Goal: Transaction & Acquisition: Purchase product/service

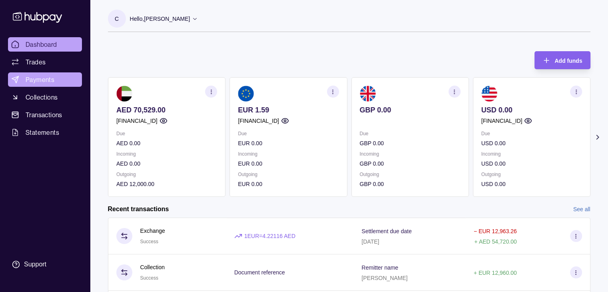
click at [48, 79] on span "Payments" at bounding box center [40, 80] width 29 height 10
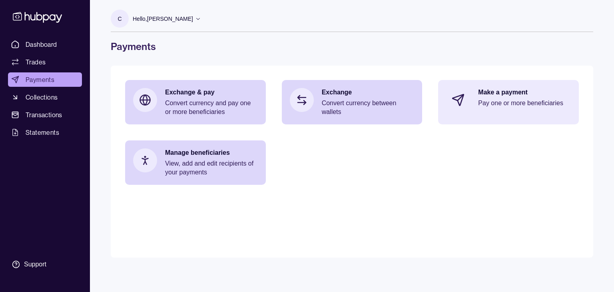
click at [526, 102] on p "Pay one or more beneficiaries" at bounding box center [524, 103] width 93 height 9
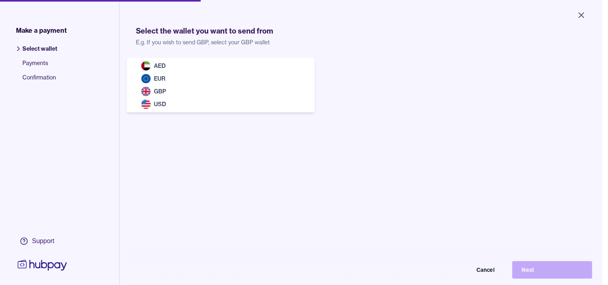
click at [278, 82] on body "Close Make a payment Select wallet Payments Confirmation Support Select the wal…" at bounding box center [301, 142] width 602 height 285
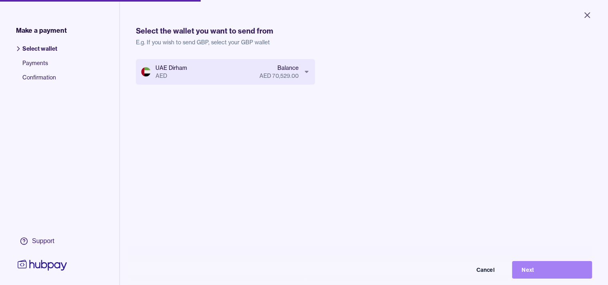
click at [572, 276] on button "Next" at bounding box center [552, 270] width 80 height 18
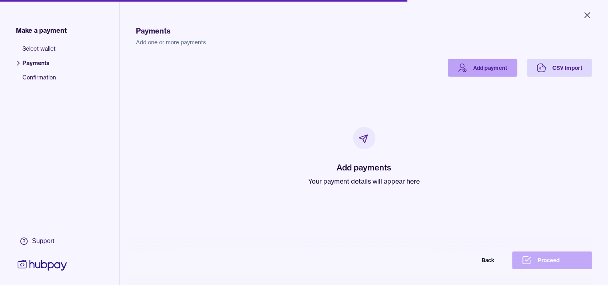
click at [495, 71] on link "Add payment" at bounding box center [483, 68] width 70 height 18
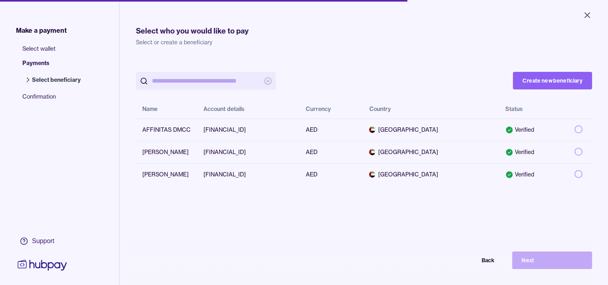
scroll to position [0, 6]
click at [592, 153] on td at bounding box center [580, 152] width 24 height 22
click at [540, 269] on button "Next" at bounding box center [552, 261] width 80 height 18
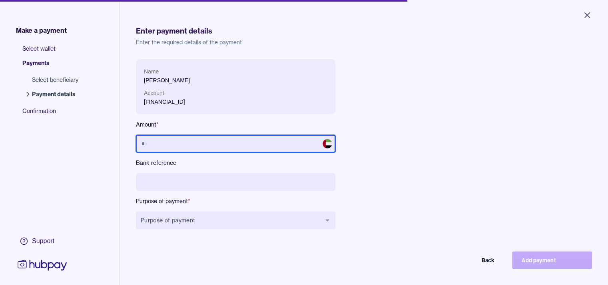
click at [227, 140] on input "text" at bounding box center [235, 144] width 199 height 18
type input "******"
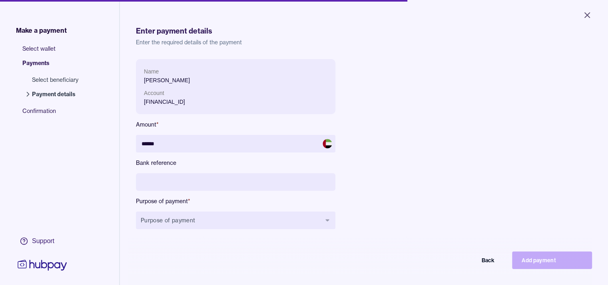
click at [421, 148] on div "Name ANTONIO TERRACCIANO Account AE420260001015791185302 Amount * ****** Bank r…" at bounding box center [315, 150] width 358 height 183
click at [275, 173] on div "Name ANTONIO TERRACCIANO Account AE420260001015791185302 Amount * ****** Bank r…" at bounding box center [235, 150] width 199 height 183
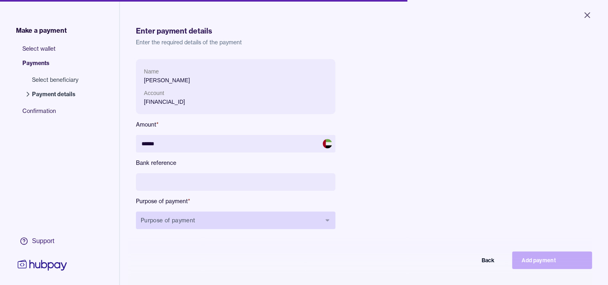
click at [309, 225] on button "Purpose of payment" at bounding box center [235, 221] width 199 height 18
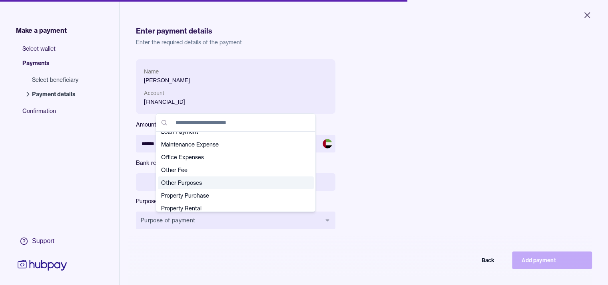
scroll to position [122, 0]
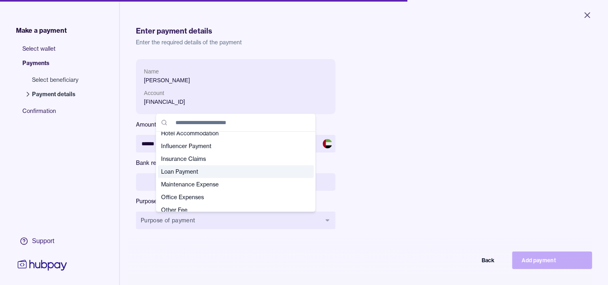
click at [197, 173] on span "Loan Payment" at bounding box center [231, 172] width 140 height 8
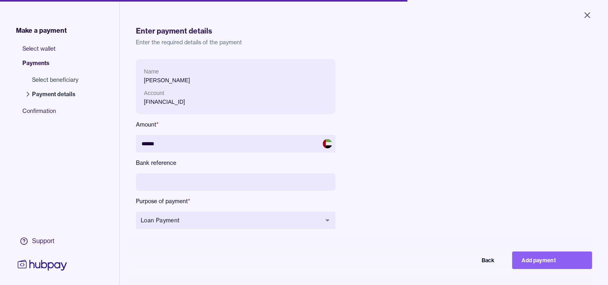
click at [188, 184] on input at bounding box center [235, 182] width 199 height 18
click at [140, 181] on input at bounding box center [235, 182] width 199 height 18
click at [185, 180] on input "**********" at bounding box center [235, 182] width 199 height 18
click at [182, 184] on input "**********" at bounding box center [235, 182] width 199 height 18
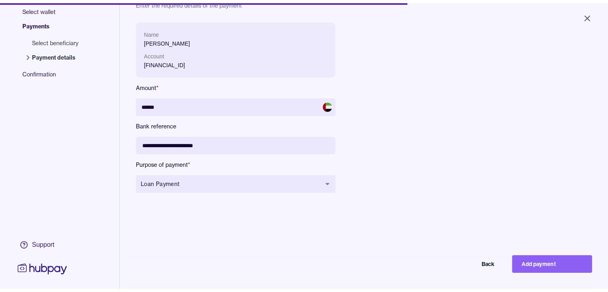
scroll to position [0, 0]
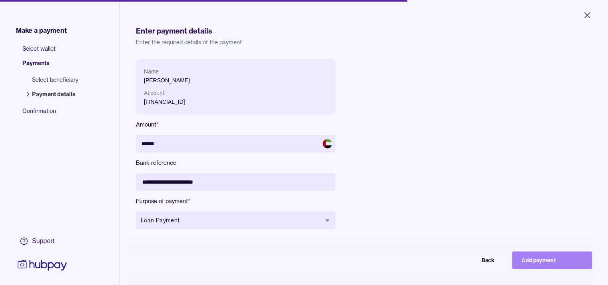
type input "**********"
click at [541, 267] on button "Add payment" at bounding box center [552, 261] width 80 height 18
type input "*****"
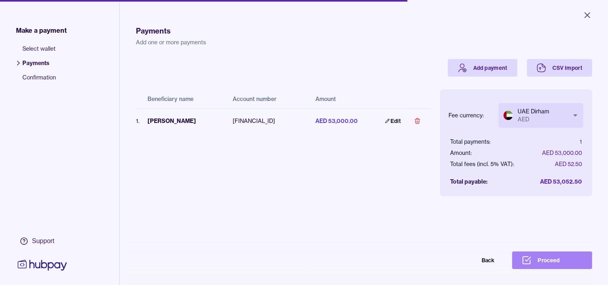
click at [540, 266] on button "Proceed" at bounding box center [552, 261] width 80 height 18
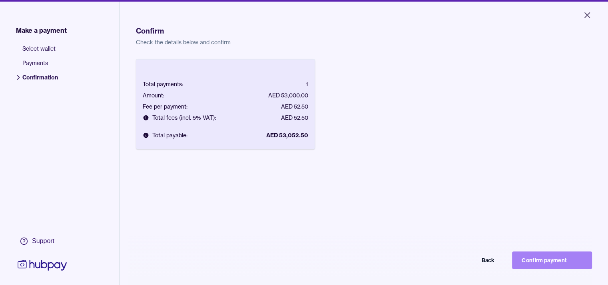
click at [542, 266] on button "Confirm payment" at bounding box center [552, 261] width 80 height 18
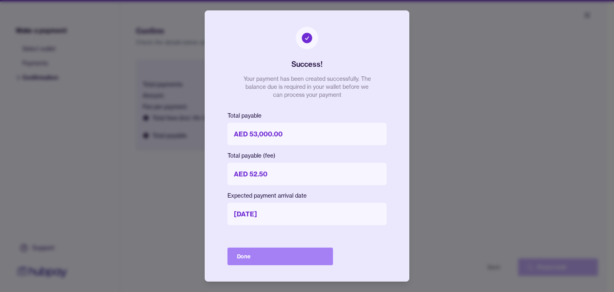
click at [307, 256] on button "Done" at bounding box center [280, 256] width 106 height 18
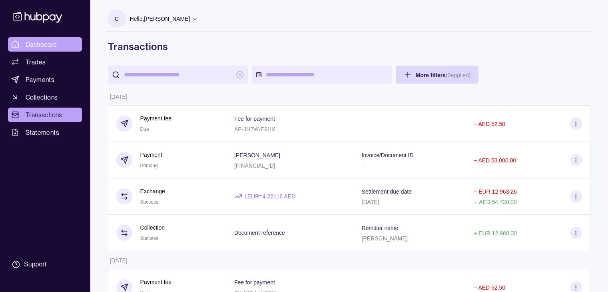
click at [43, 43] on span "Dashboard" at bounding box center [42, 45] width 32 height 10
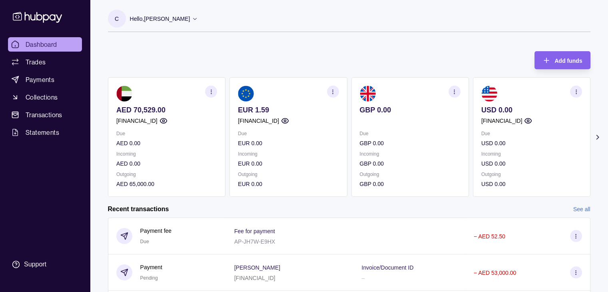
click at [53, 42] on span "Dashboard" at bounding box center [42, 45] width 32 height 10
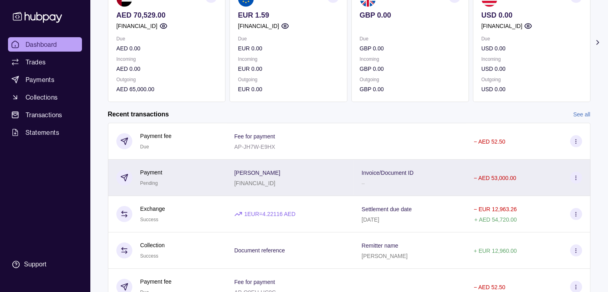
scroll to position [135, 0]
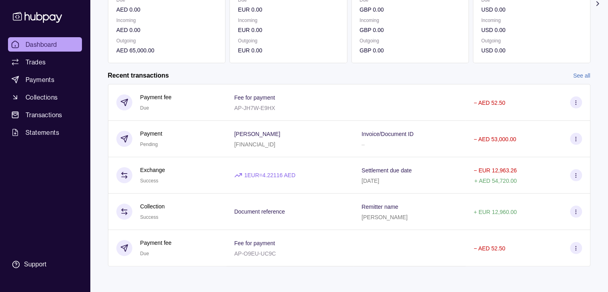
click at [586, 76] on link "See all" at bounding box center [581, 75] width 17 height 9
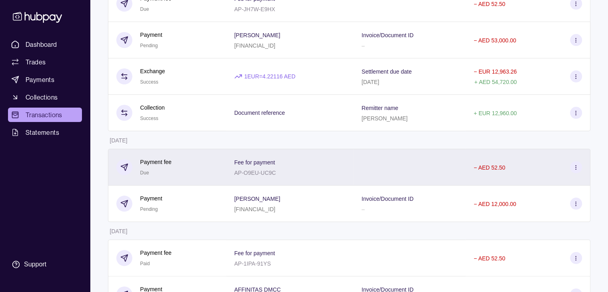
scroll to position [80, 0]
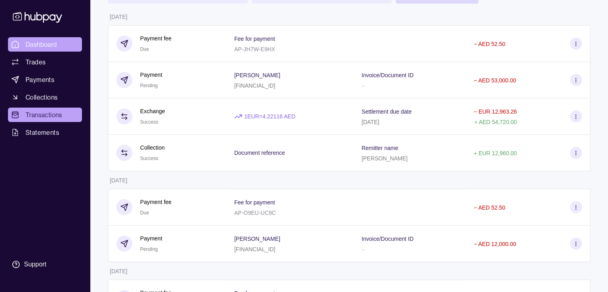
click at [38, 49] on link "Dashboard" at bounding box center [45, 44] width 74 height 14
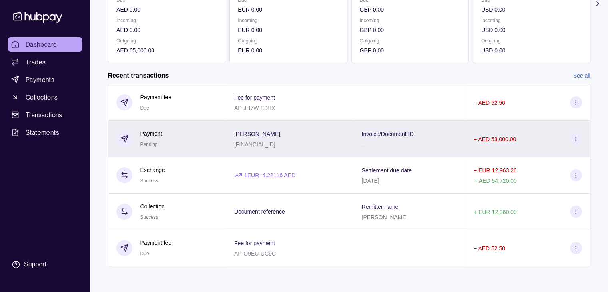
scroll to position [55, 0]
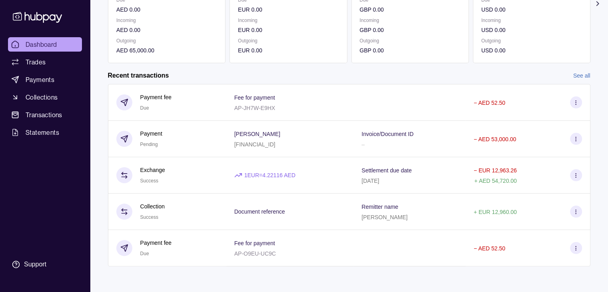
click at [403, 68] on section "Add funds AED 70,529.00 AE150960000536060000773 Due AED 0.00 Incoming AED 0.00 …" at bounding box center [349, 96] width 514 height 373
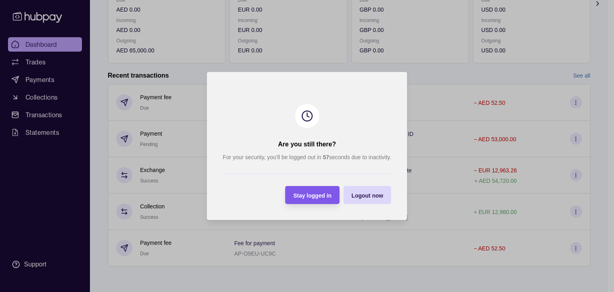
click at [299, 194] on span "Stay logged in" at bounding box center [312, 195] width 38 height 6
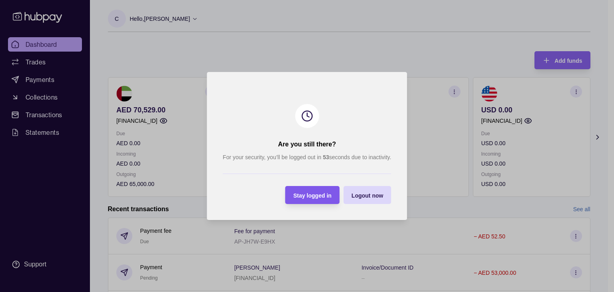
click at [325, 193] on span "Stay logged in" at bounding box center [312, 195] width 38 height 6
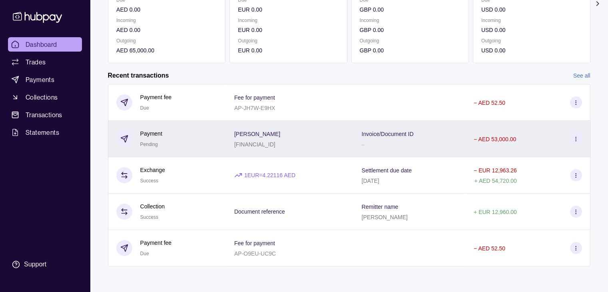
scroll to position [95, 0]
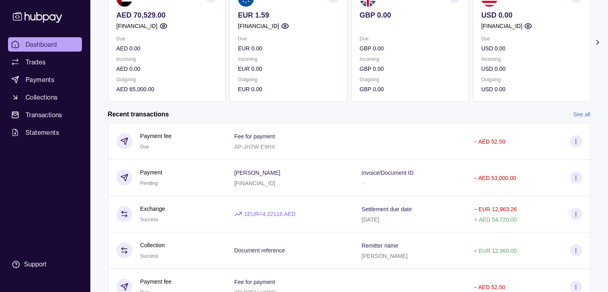
click at [579, 114] on link "See all" at bounding box center [581, 114] width 17 height 9
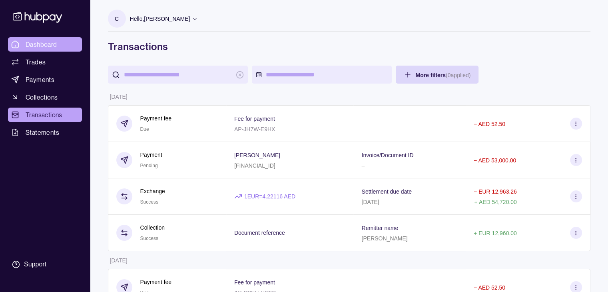
click at [30, 46] on span "Dashboard" at bounding box center [42, 45] width 32 height 10
